Goal: Transaction & Acquisition: Purchase product/service

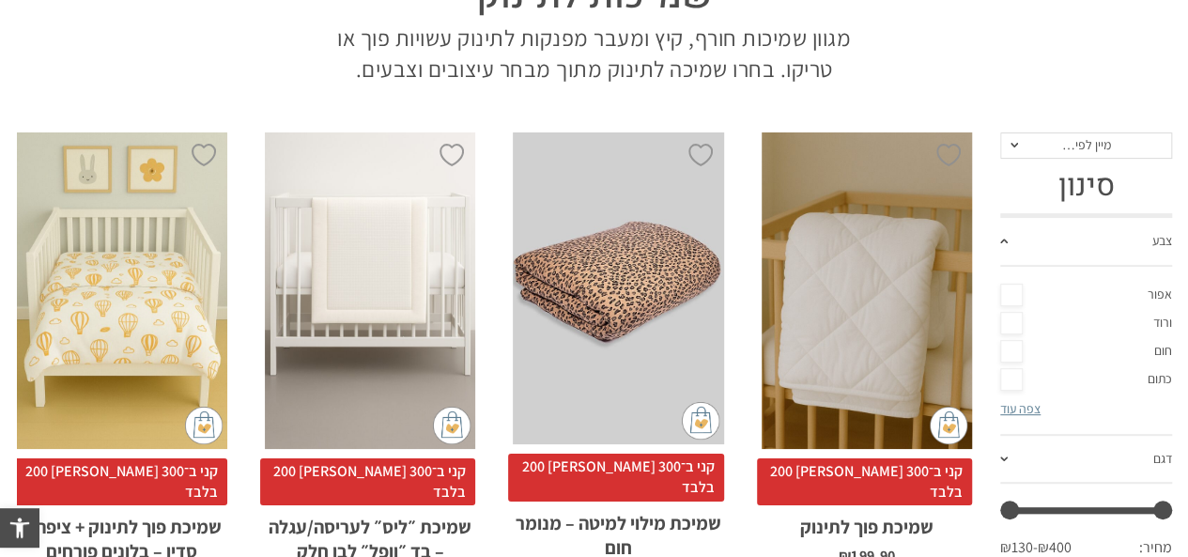
scroll to position [215, 0]
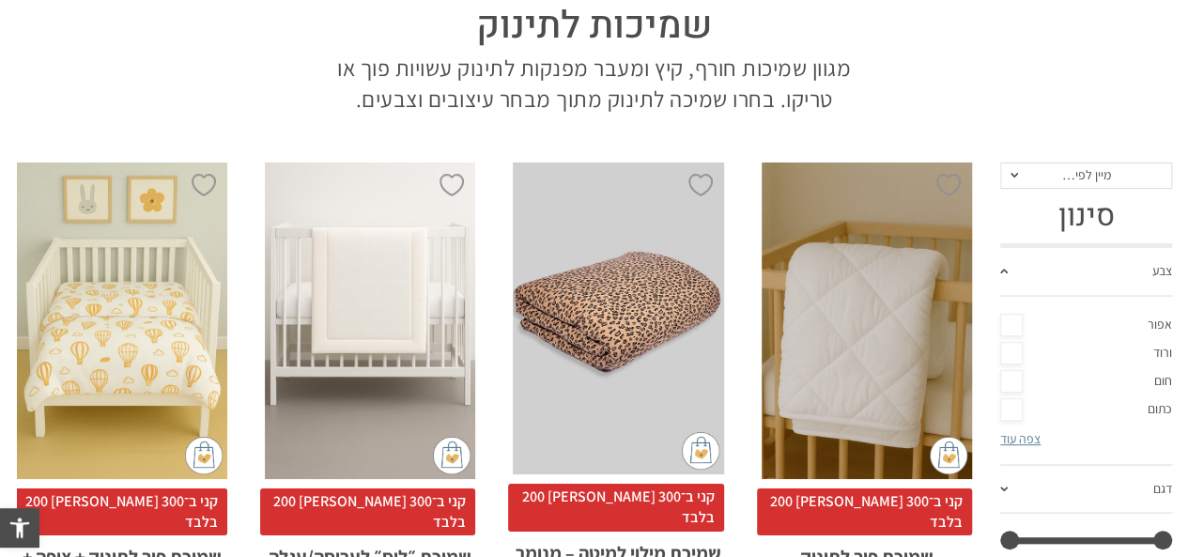
click at [843, 284] on div "x הוספה לסל" at bounding box center [867, 320] width 210 height 317
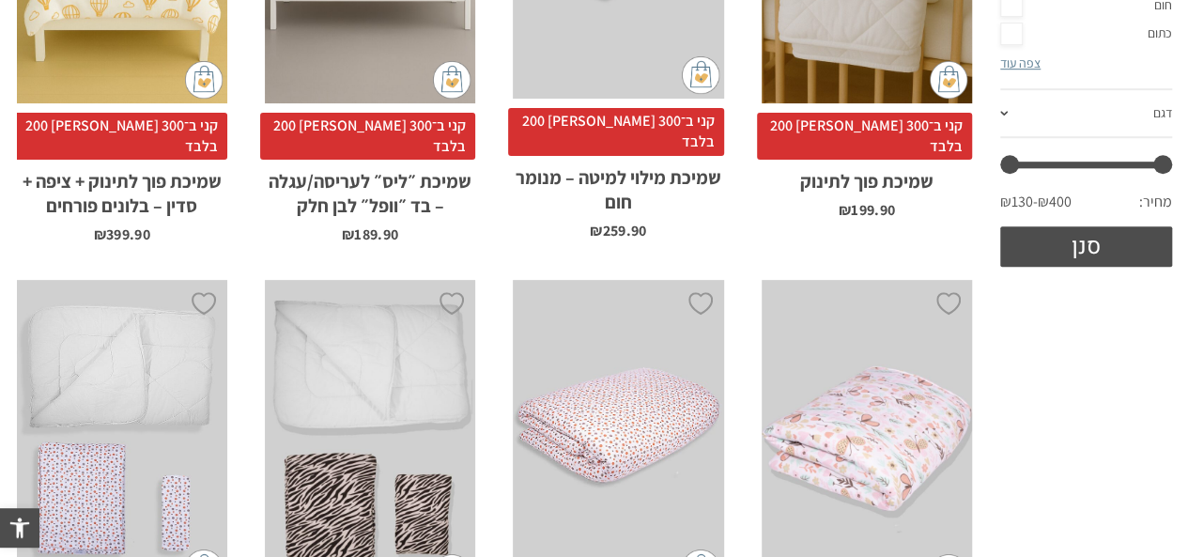
scroll to position [1154, 0]
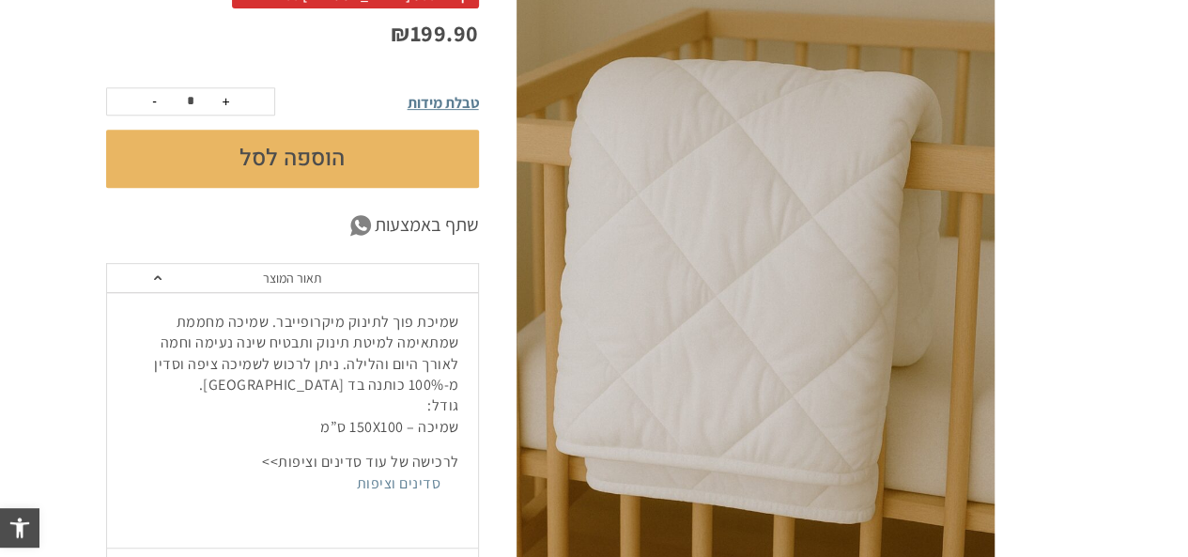
scroll to position [162, 0]
